Goal: Information Seeking & Learning: Check status

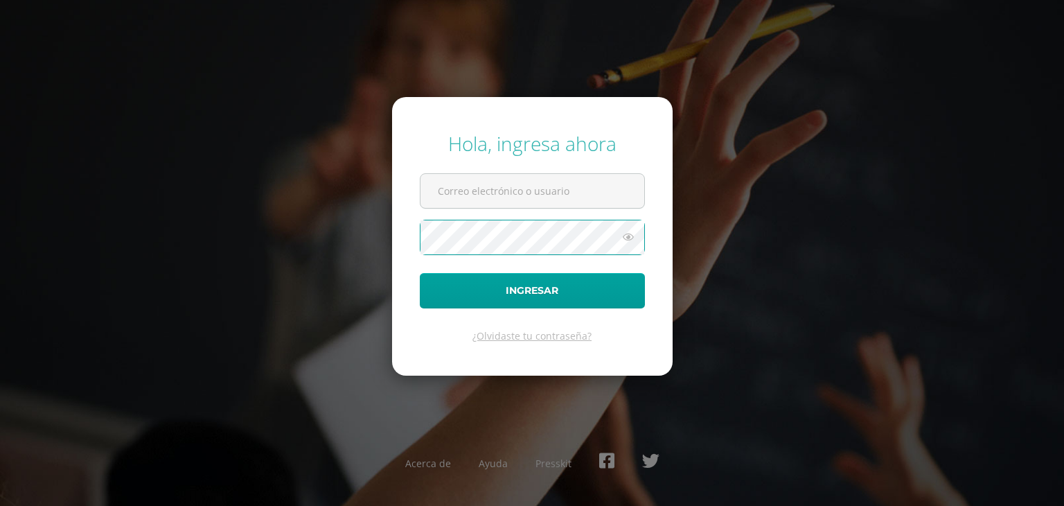
type input "[EMAIL_ADDRESS][DOMAIN_NAME]"
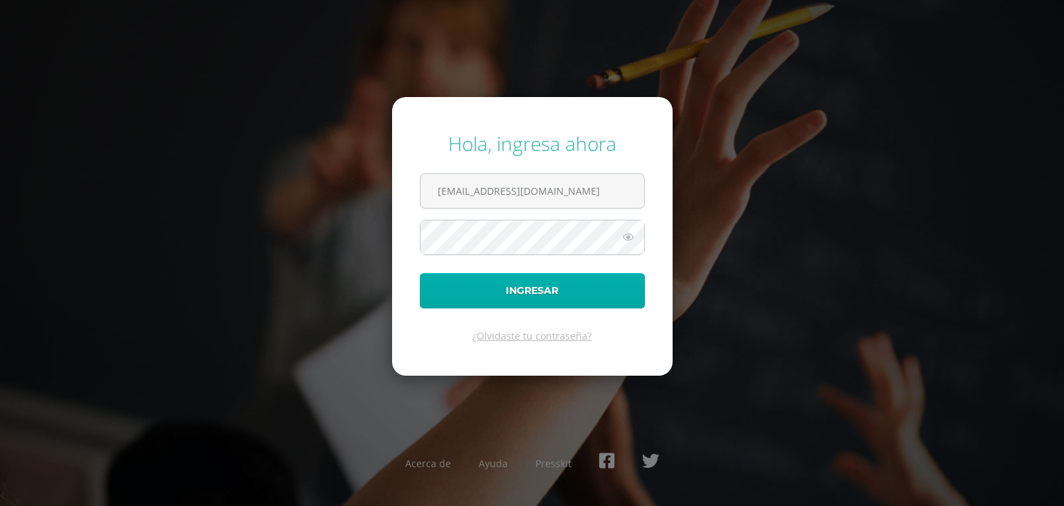
drag, startPoint x: 509, startPoint y: 267, endPoint x: 497, endPoint y: 302, distance: 36.6
click at [497, 302] on form "Hola, ingresa ahora 2449512@insarycristovive.edu.gt Ingresar ¿Olvidaste tu cont…" at bounding box center [532, 236] width 281 height 278
click at [497, 302] on button "Ingresar" at bounding box center [532, 290] width 225 height 35
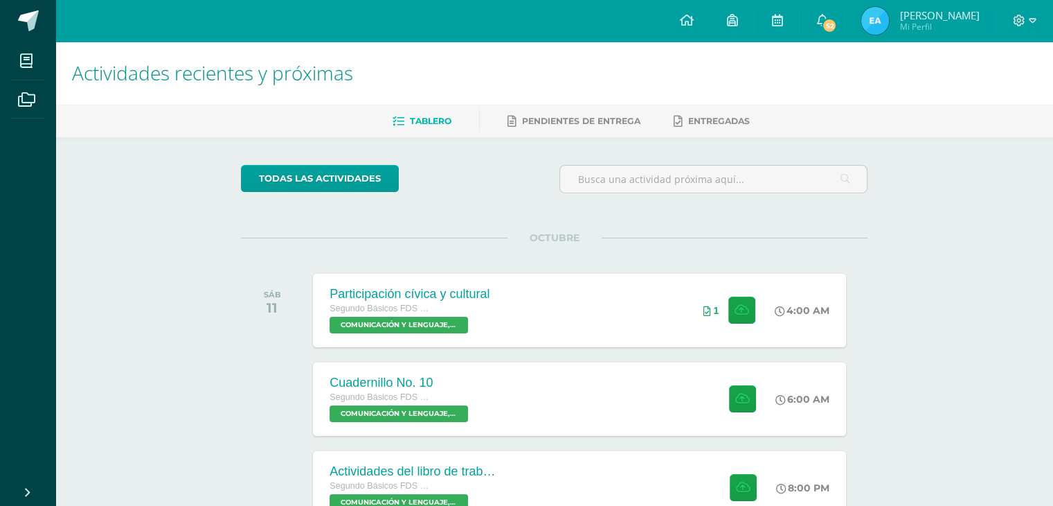
click at [876, 28] on img at bounding box center [876, 21] width 28 height 28
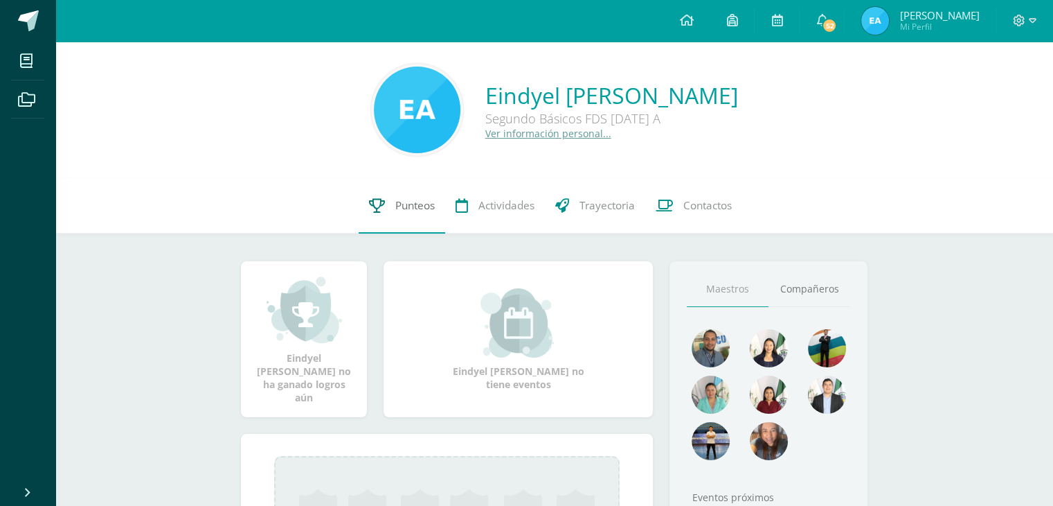
click at [388, 217] on link "Punteos" at bounding box center [402, 205] width 87 height 55
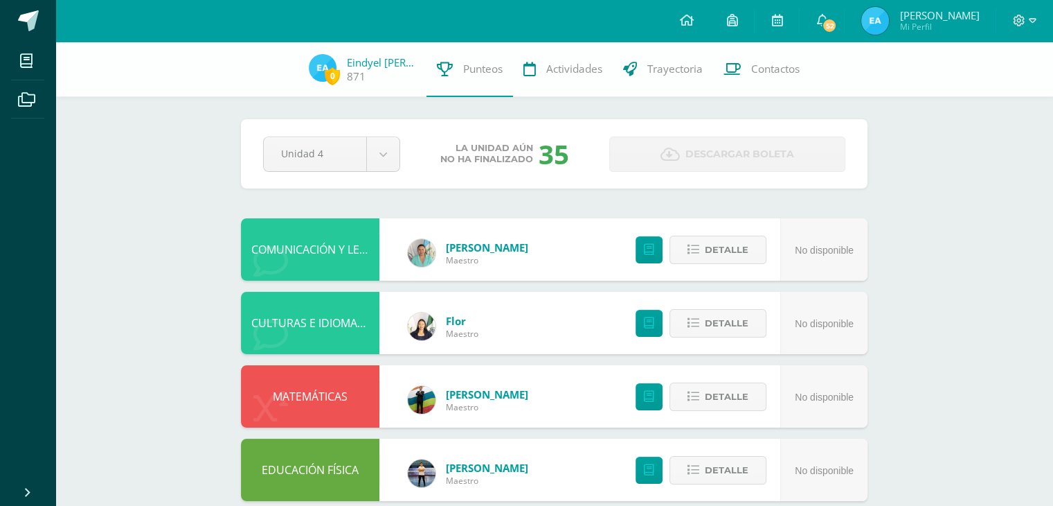
click at [388, 218] on div "COMUNICACIÓN Y LENGUAJE, IDIOMA EXTRANJERO Wendy Meda Maestro No disponible Det…" at bounding box center [554, 249] width 627 height 62
click at [324, 214] on div "Pendiente Unidad 4 Unidad 1 Unidad 2 Unidad 3 Unidad 4 La unidad aún no ha fina…" at bounding box center [554, 505] width 682 height 927
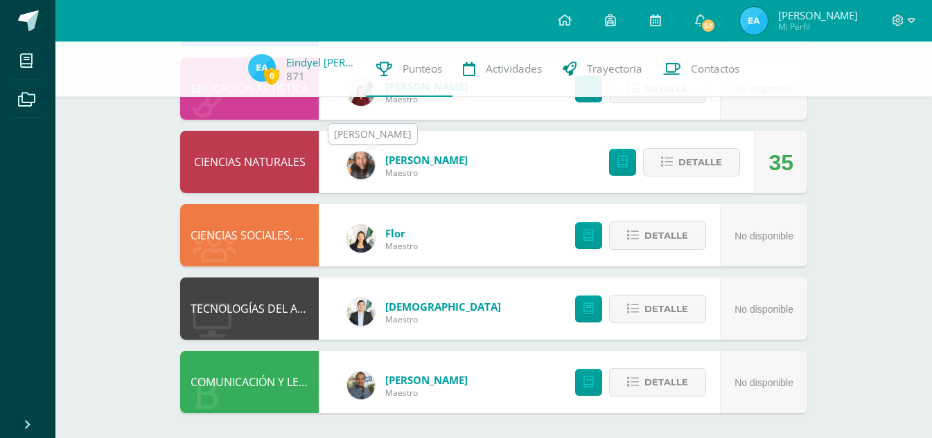
scroll to position [528, 0]
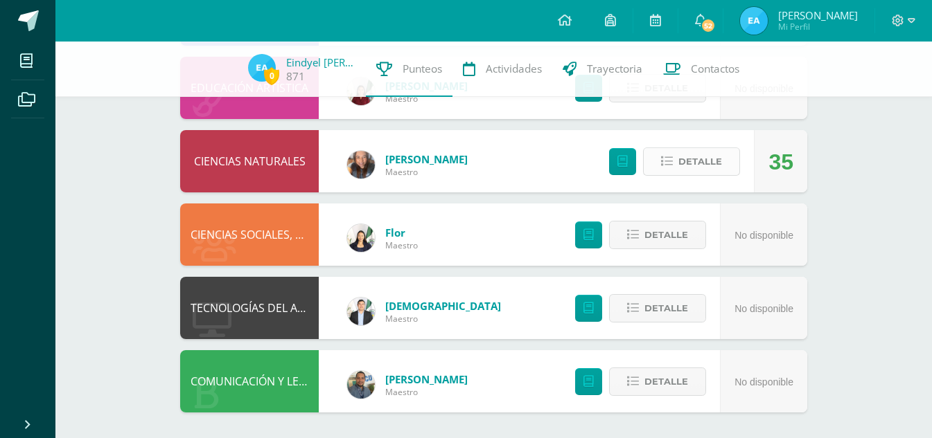
click at [722, 156] on button "Detalle" at bounding box center [691, 162] width 97 height 28
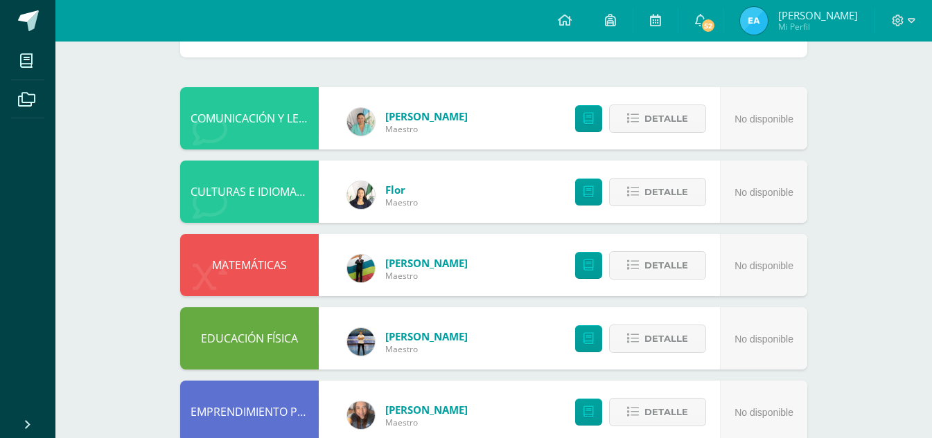
scroll to position [0, 0]
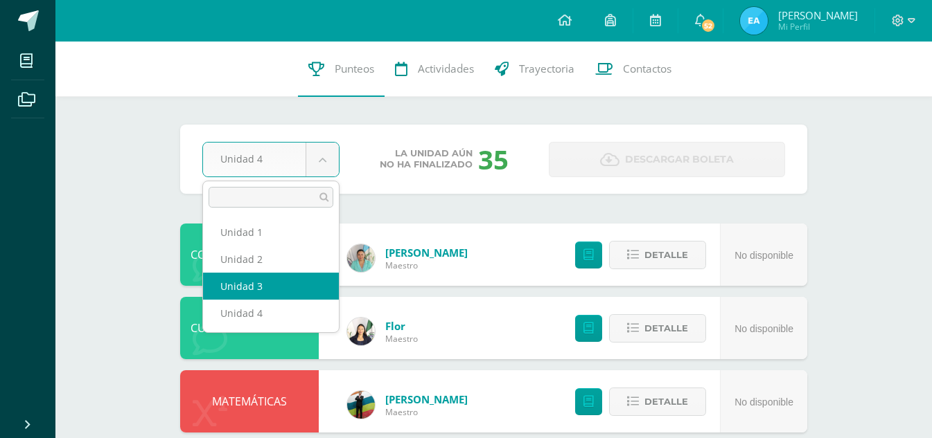
select select "Unidad 3"
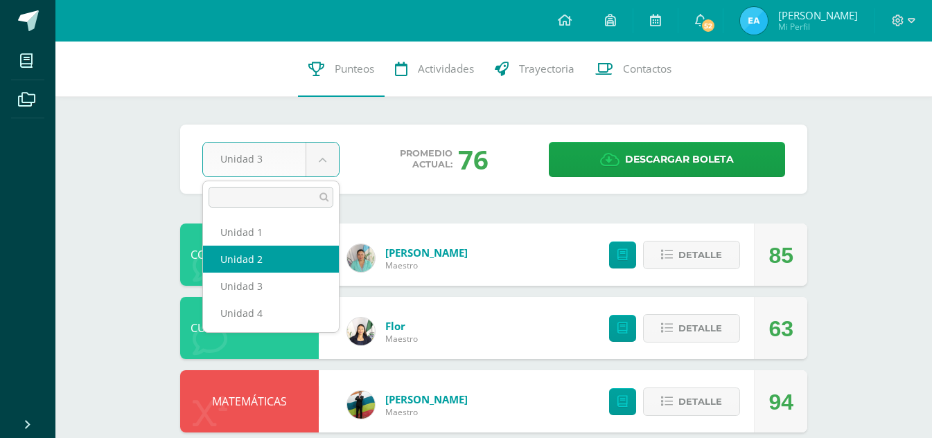
select select "Unidad 2"
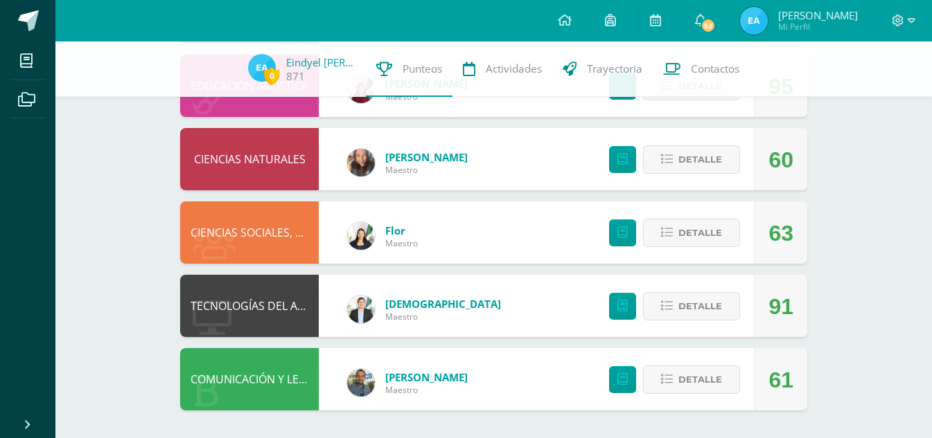
scroll to position [418, 0]
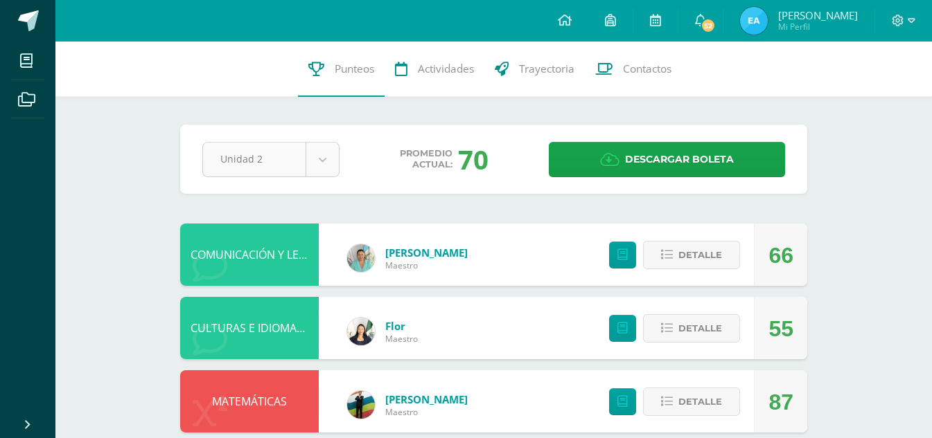
drag, startPoint x: 342, startPoint y: 147, endPoint x: 332, endPoint y: 156, distance: 13.7
click at [332, 156] on div "Unidad 2 Unidad 1 Unidad 2 Unidad 3 Unidad 4" at bounding box center [271, 159] width 148 height 35
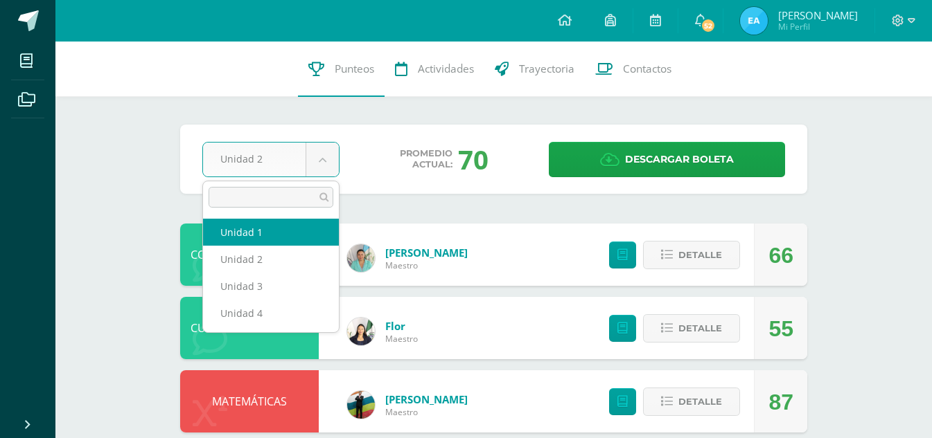
select select "Unidad 1"
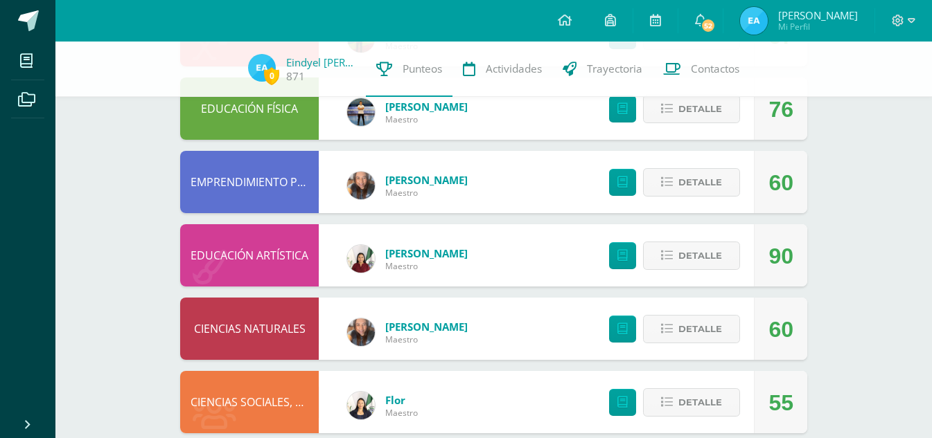
scroll to position [531, 0]
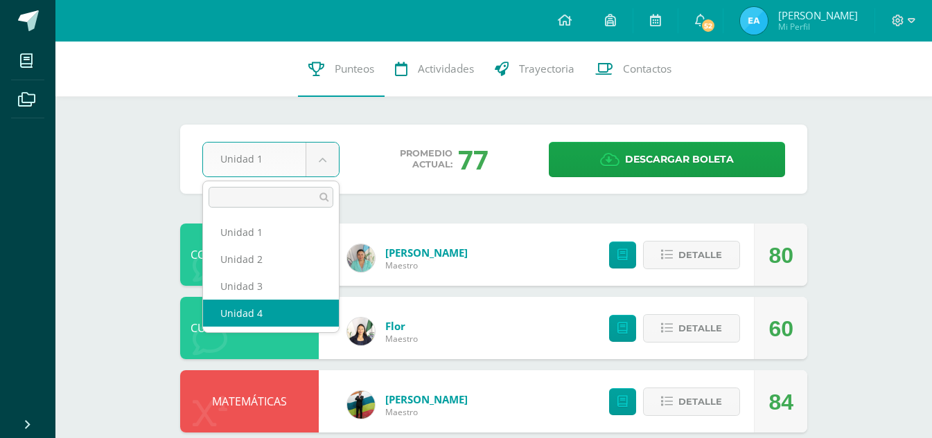
select select "Unidad 4"
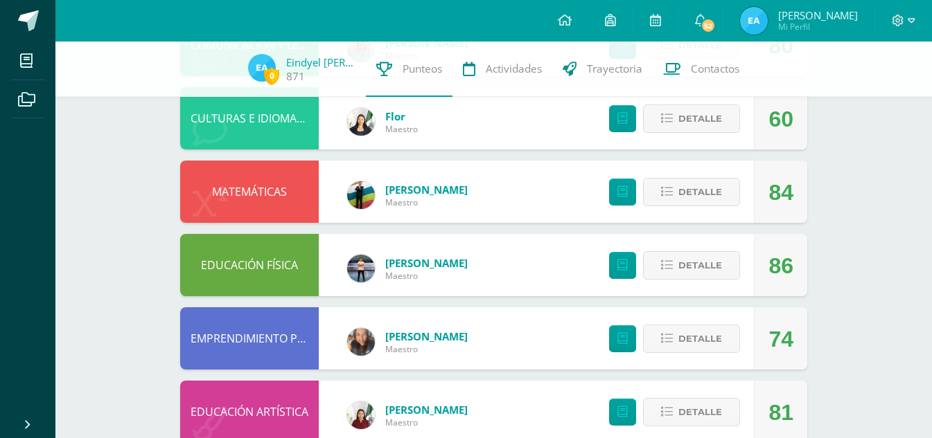
scroll to position [207, 0]
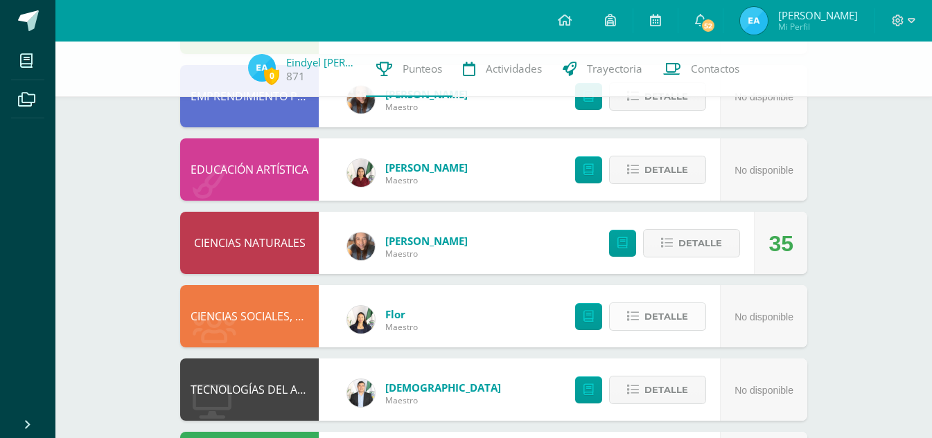
scroll to position [447, 0]
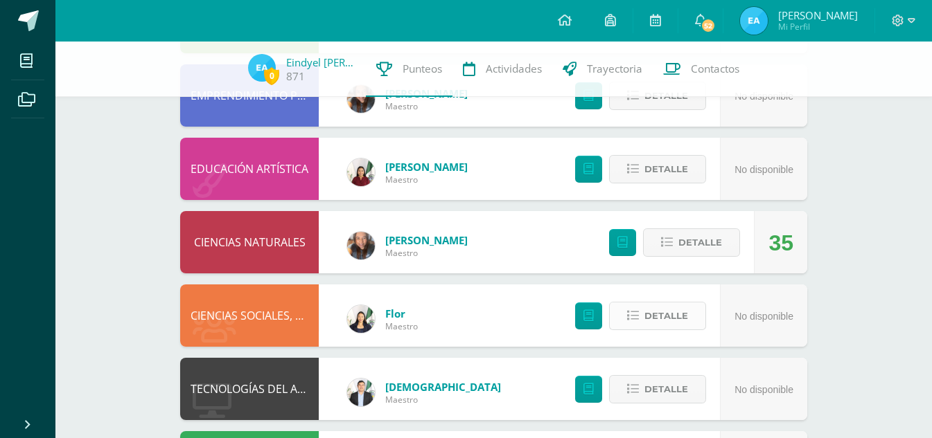
click at [634, 321] on icon at bounding box center [633, 316] width 12 height 12
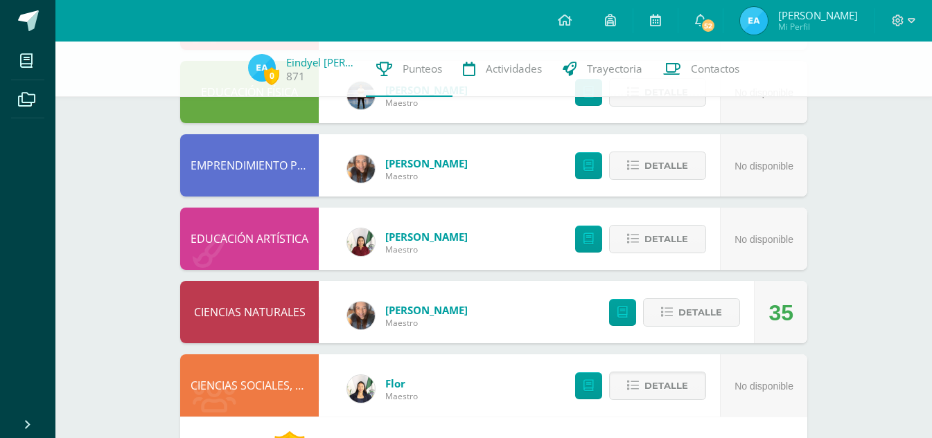
scroll to position [375, 0]
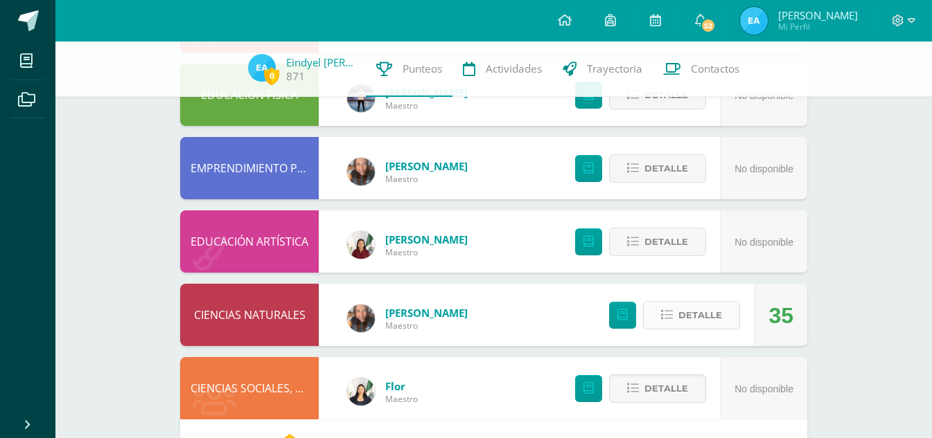
click at [677, 321] on button "Detalle" at bounding box center [691, 315] width 97 height 28
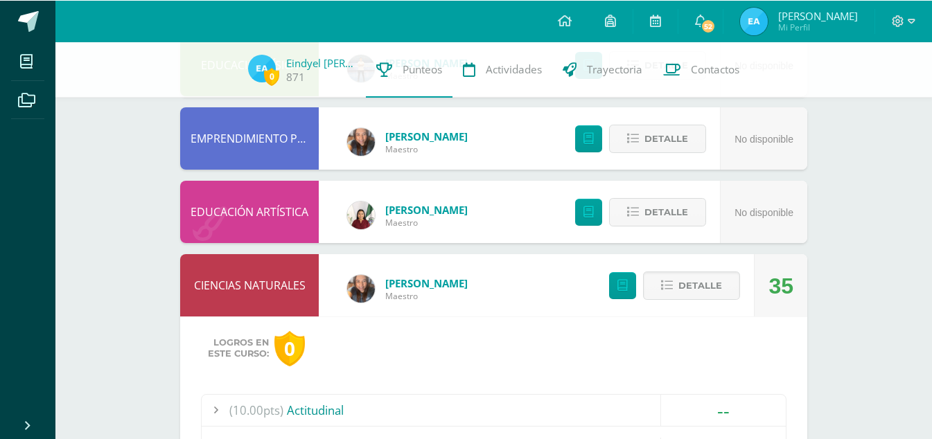
scroll to position [404, 0]
